Goal: Check status

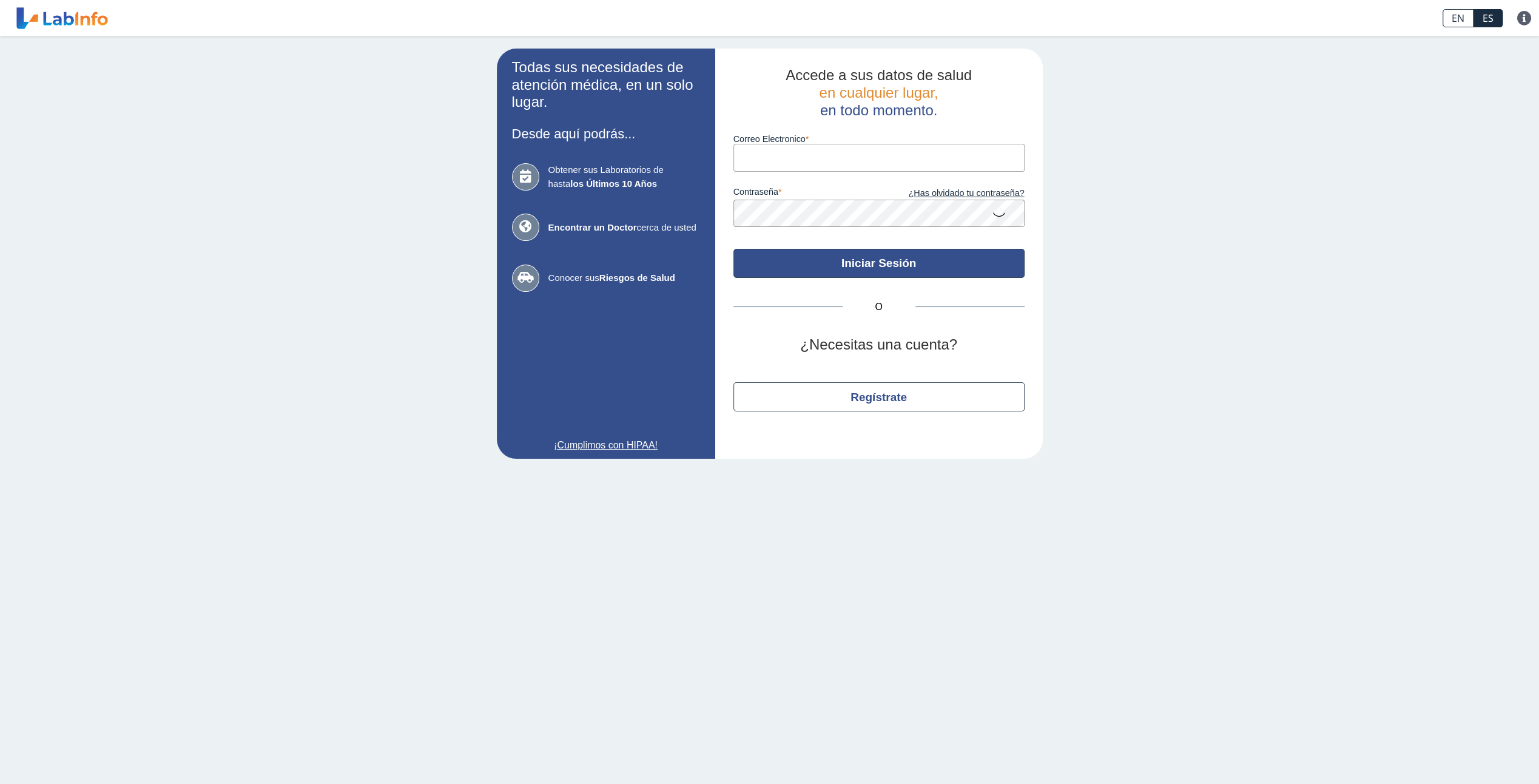
type input "[EMAIL_ADDRESS][DOMAIN_NAME]"
click at [857, 266] on button "Iniciar Sesión" at bounding box center [879, 263] width 291 height 29
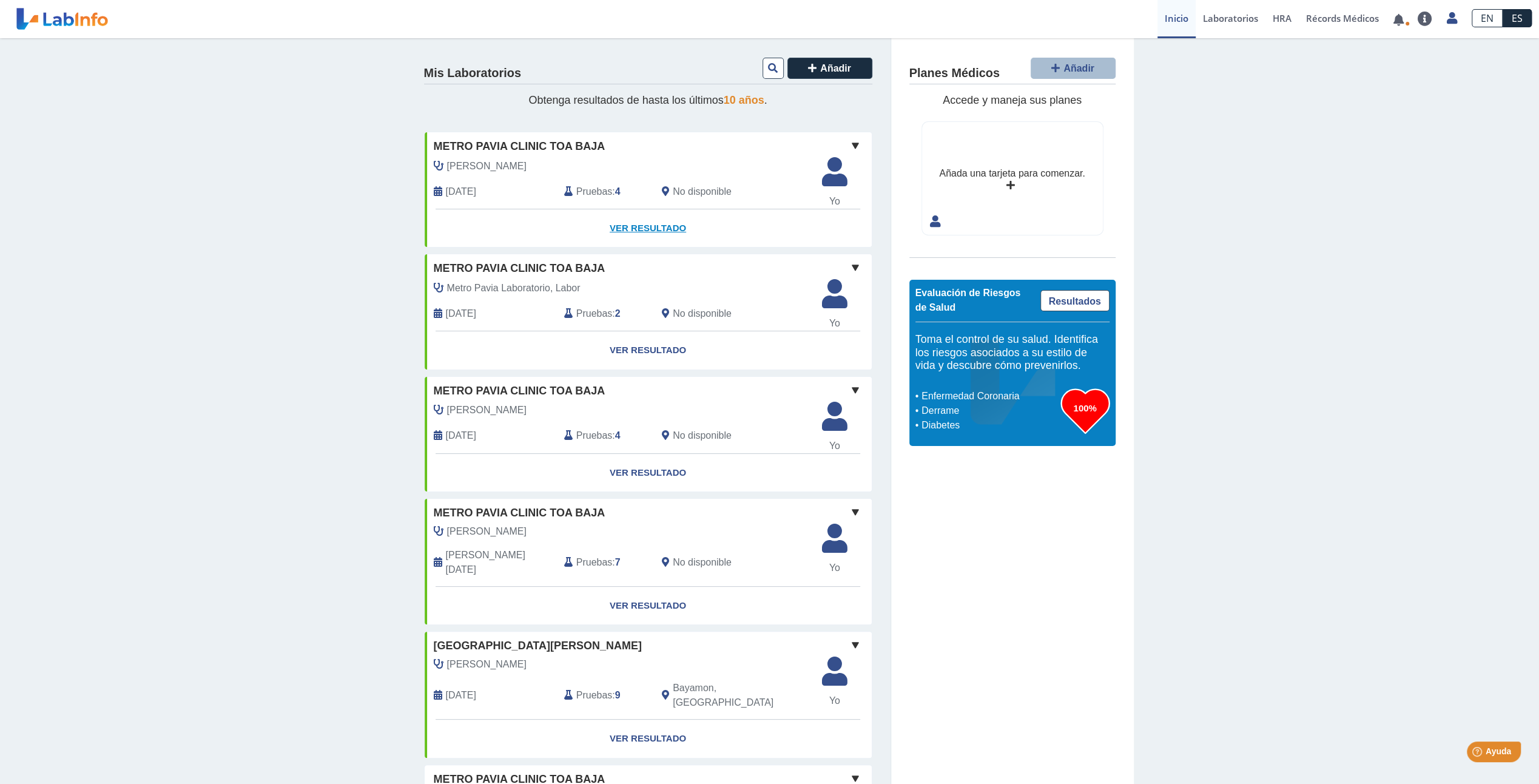
click at [645, 230] on link "Ver Resultado" at bounding box center [648, 228] width 447 height 38
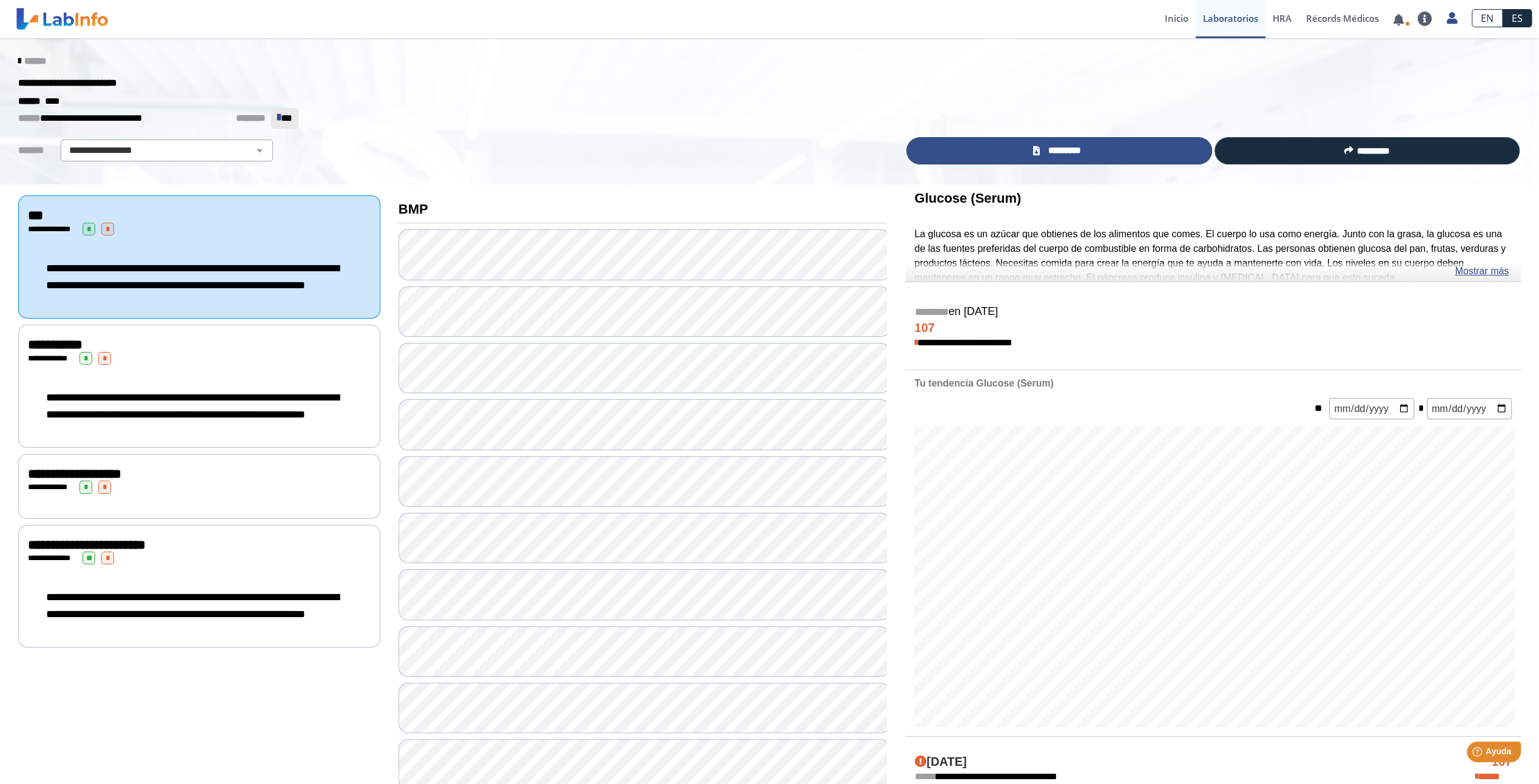
click at [1093, 148] on link "*********" at bounding box center [1058, 150] width 305 height 27
